Goal: Find specific page/section: Find specific page/section

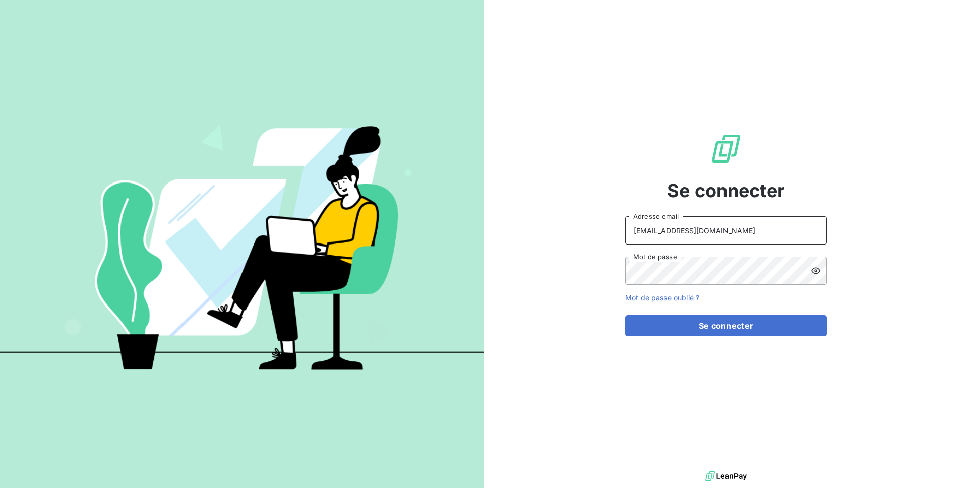
drag, startPoint x: 718, startPoint y: 237, endPoint x: 616, endPoint y: 236, distance: 102.9
click at [616, 236] on div "Se connecter [EMAIL_ADDRESS][DOMAIN_NAME] Adresse email Mot de passe Mot de pas…" at bounding box center [726, 234] width 484 height 469
drag, startPoint x: 706, startPoint y: 235, endPoint x: 622, endPoint y: 224, distance: 85.5
click at [622, 224] on div "Se connecter [EMAIL_ADDRESS][DOMAIN_NAME] Adresse email Mot de passe Mot de pas…" at bounding box center [726, 234] width 484 height 469
click at [719, 230] on input "admin@" at bounding box center [726, 230] width 202 height 28
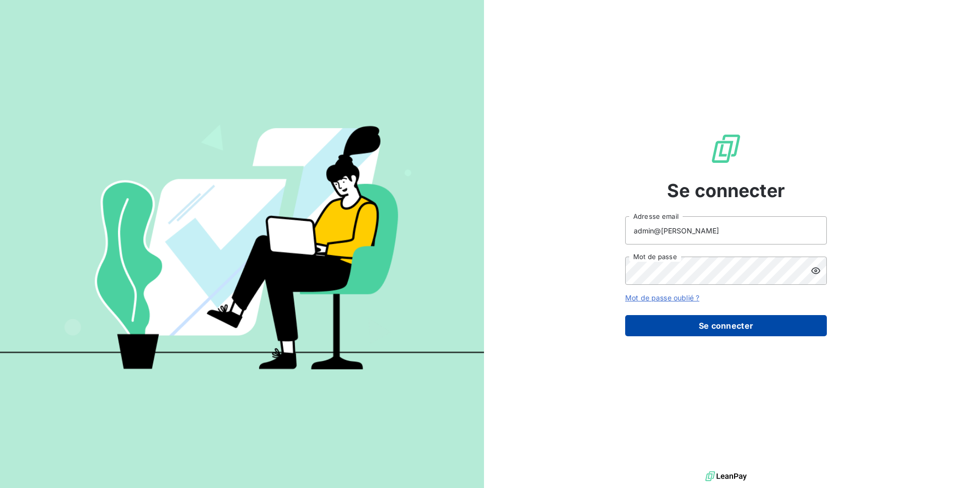
type input "admin@[PERSON_NAME]"
click at [743, 329] on button "Se connecter" at bounding box center [726, 325] width 202 height 21
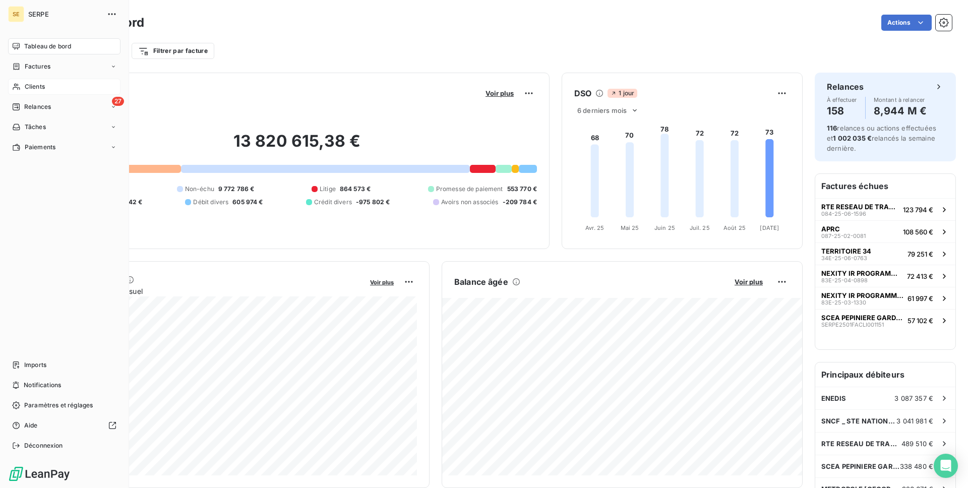
click at [43, 88] on span "Clients" at bounding box center [35, 86] width 20 height 9
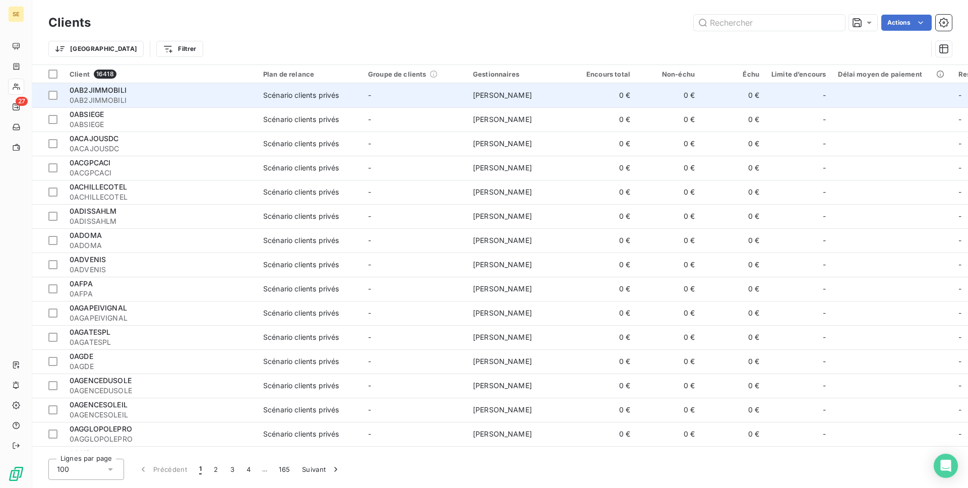
click at [217, 94] on div "0AB2JIMMOBILI" at bounding box center [161, 90] width 182 height 10
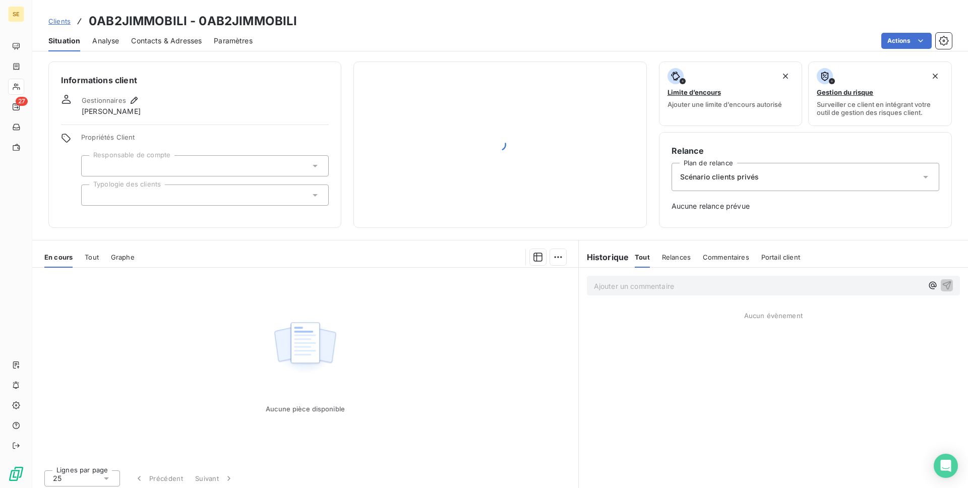
click at [113, 39] on span "Analyse" at bounding box center [105, 41] width 27 height 10
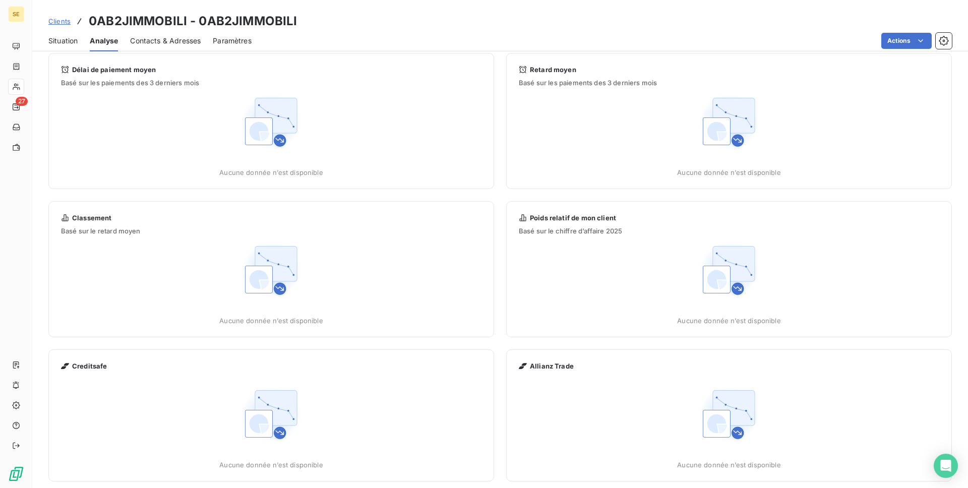
scroll to position [11, 0]
click at [57, 18] on span "Clients" at bounding box center [59, 21] width 22 height 8
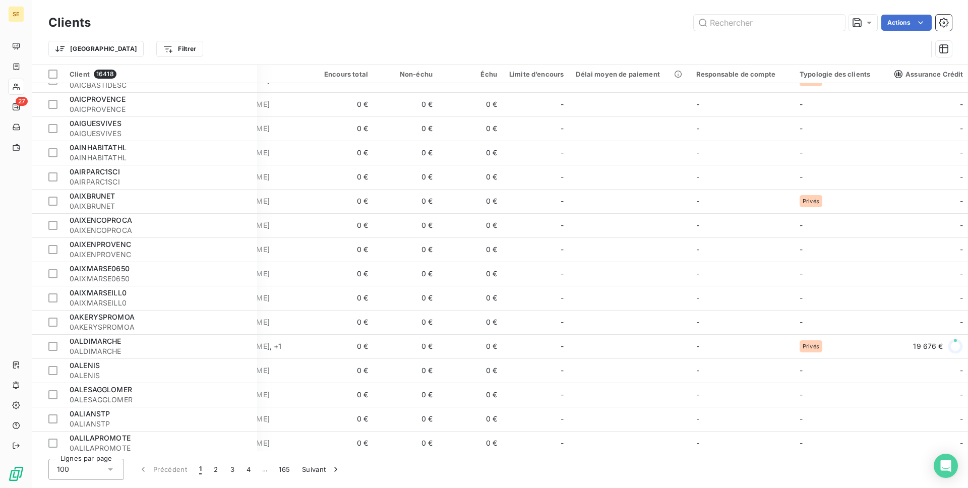
scroll to position [543, 262]
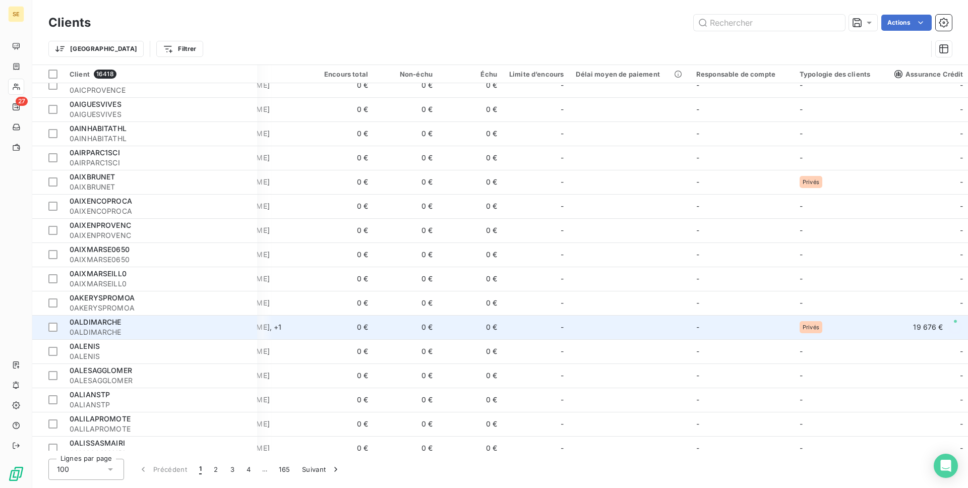
click at [154, 331] on span "0ALDIMARCHE" at bounding box center [161, 332] width 182 height 10
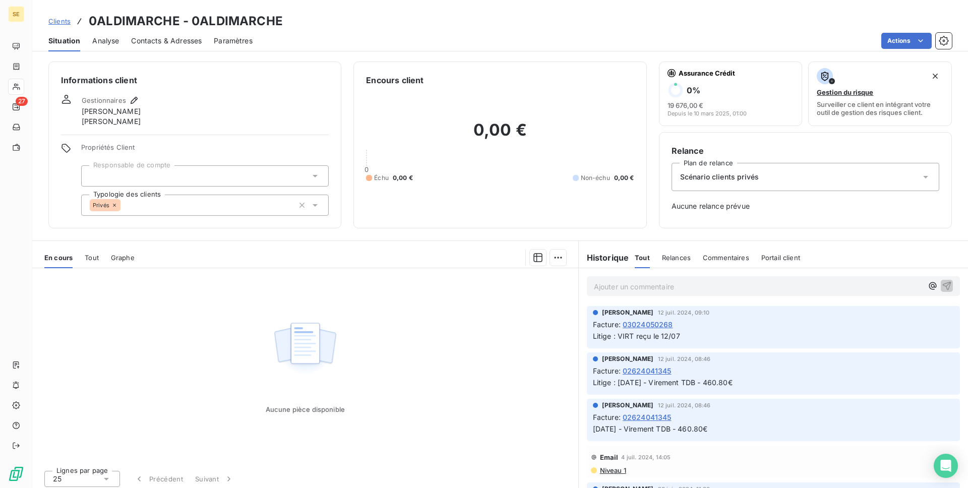
click at [101, 42] on span "Analyse" at bounding box center [105, 41] width 27 height 10
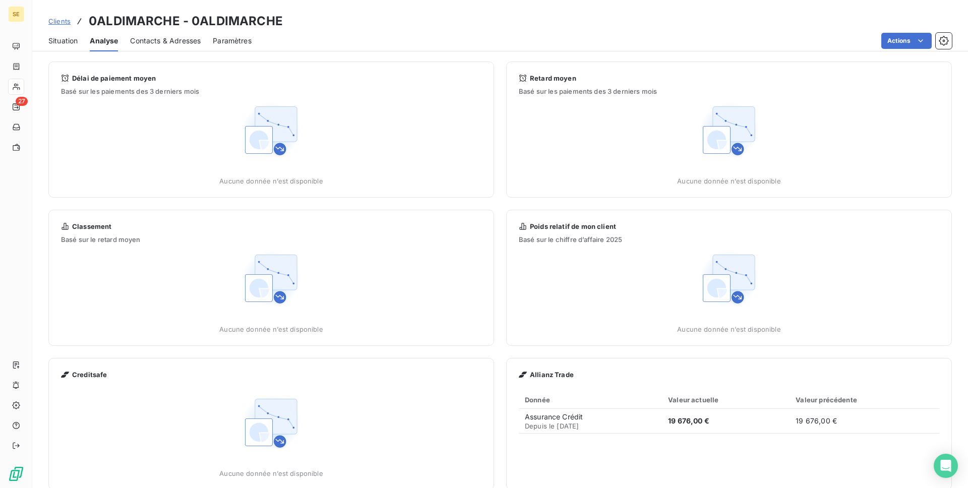
scroll to position [18, 0]
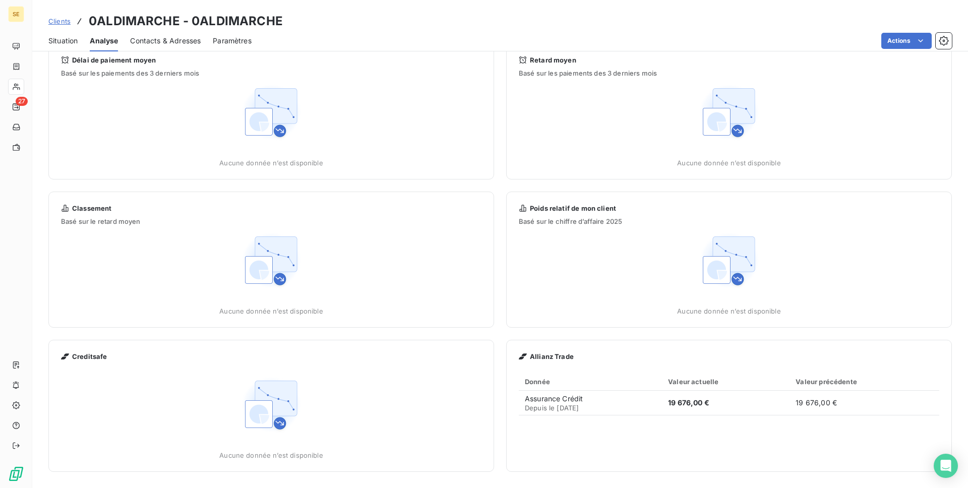
click at [575, 360] on div "Allianz Trade" at bounding box center [729, 356] width 421 height 8
click at [559, 358] on span "Allianz Trade" at bounding box center [552, 356] width 44 height 8
click at [63, 21] on span "Clients" at bounding box center [59, 21] width 22 height 8
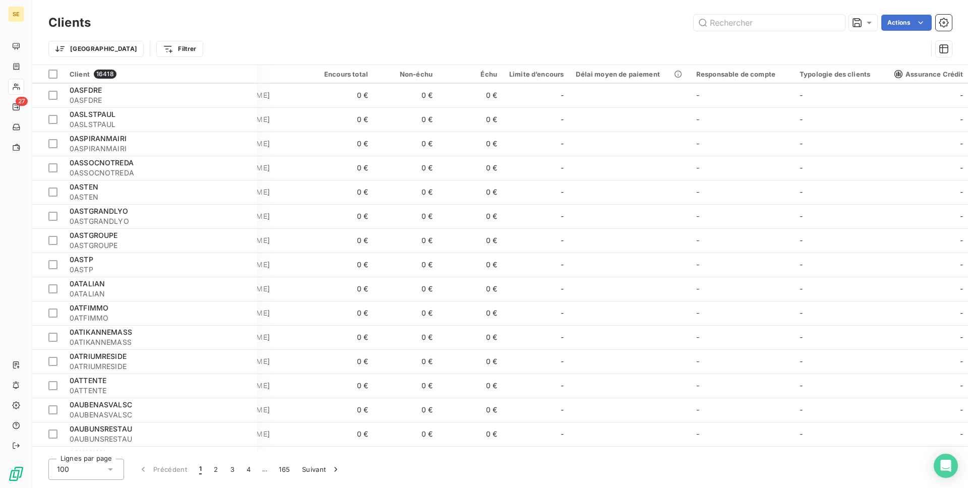
scroll to position [2057, 262]
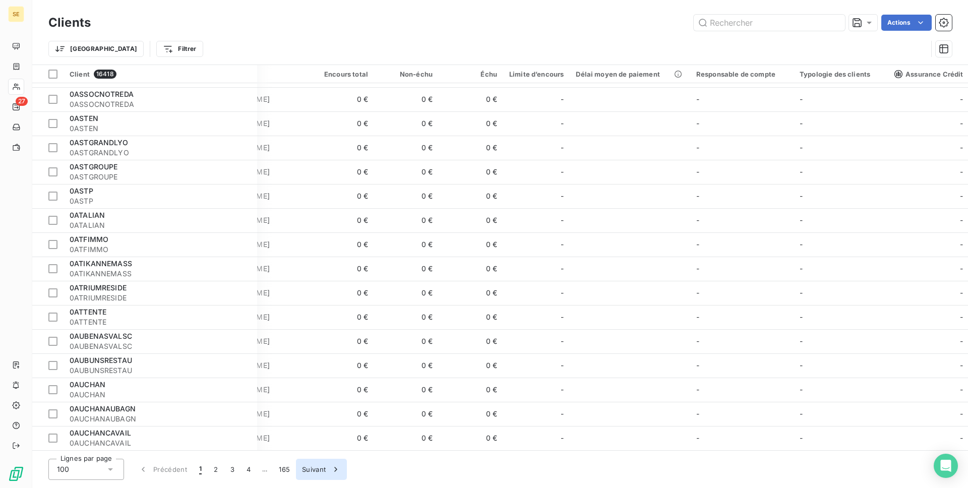
click at [321, 467] on button "Suivant" at bounding box center [321, 469] width 51 height 21
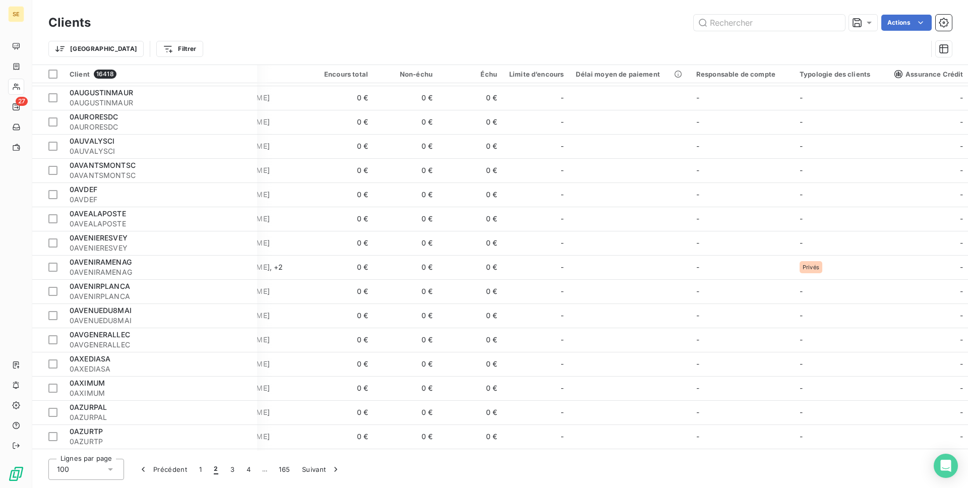
scroll to position [0, 262]
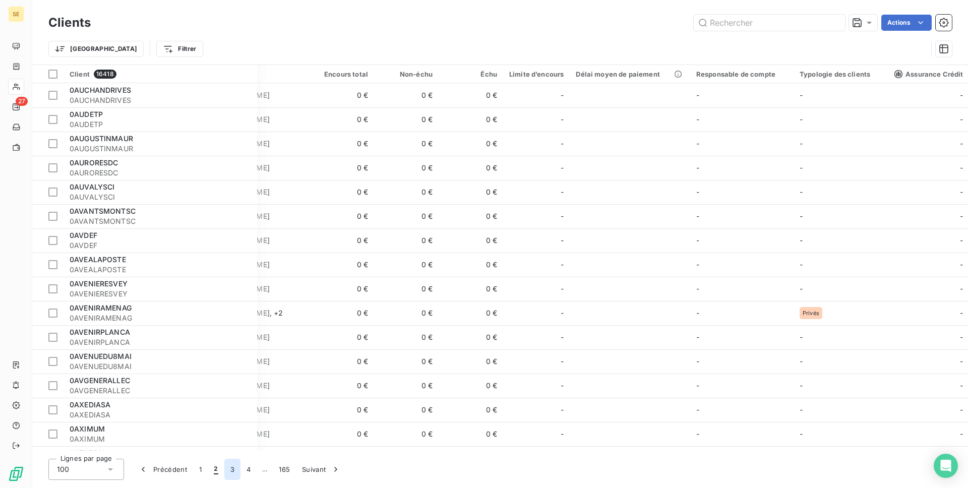
click at [226, 467] on button "3" at bounding box center [232, 469] width 16 height 21
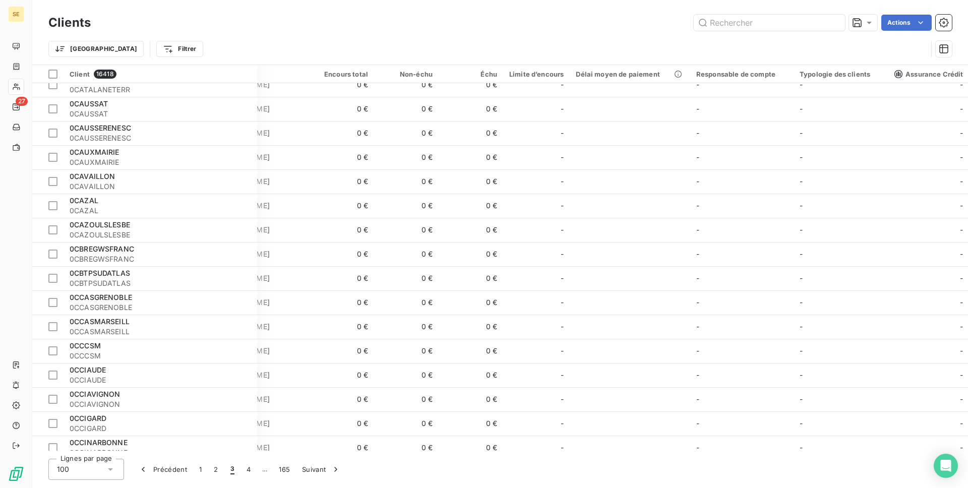
scroll to position [2057, 262]
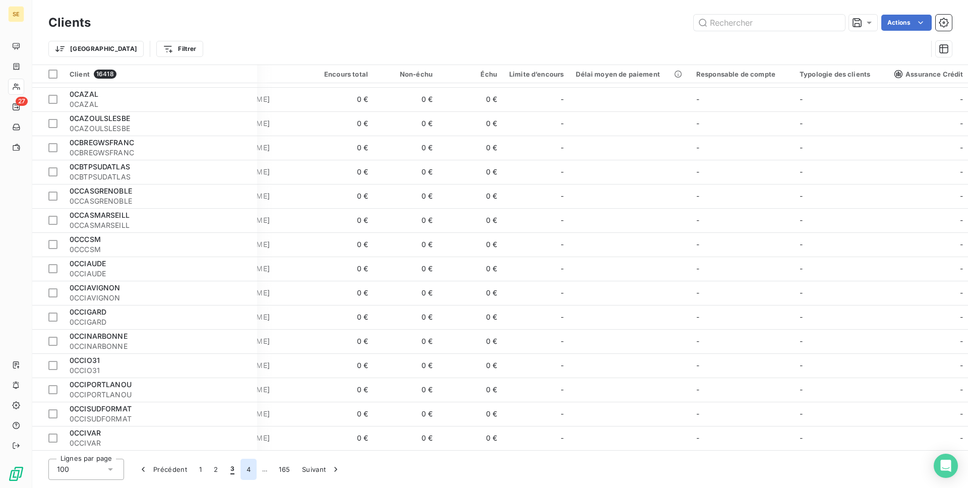
click at [250, 470] on button "4" at bounding box center [249, 469] width 16 height 21
click at [263, 471] on button "5" at bounding box center [265, 469] width 16 height 21
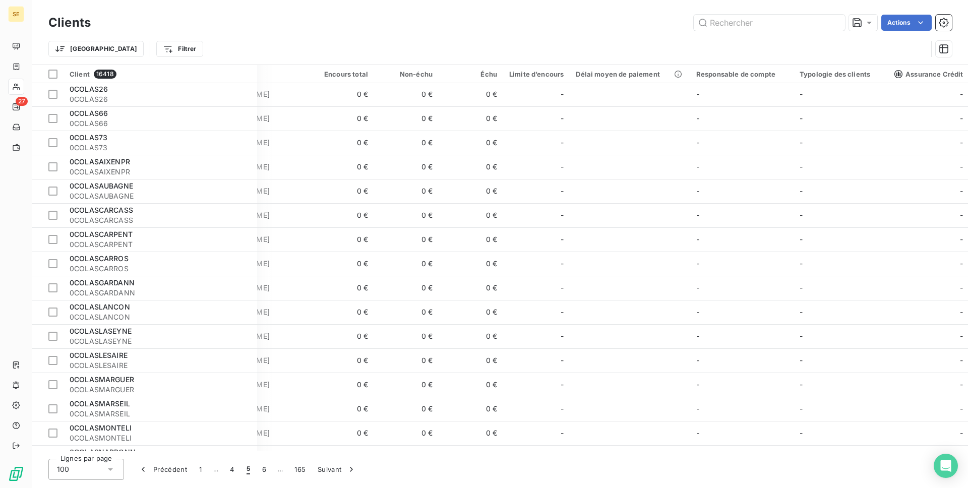
scroll to position [0, 262]
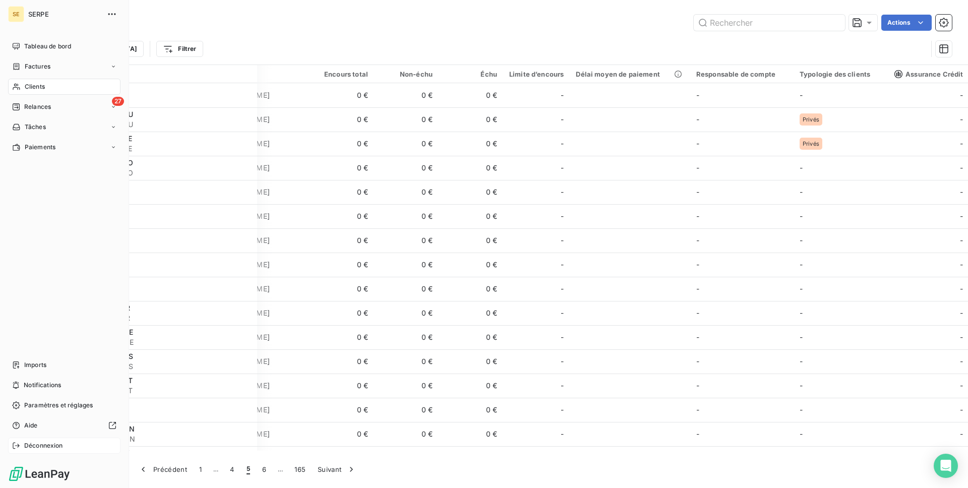
click at [57, 440] on div "Déconnexion" at bounding box center [64, 446] width 112 height 16
